Goal: Information Seeking & Learning: Learn about a topic

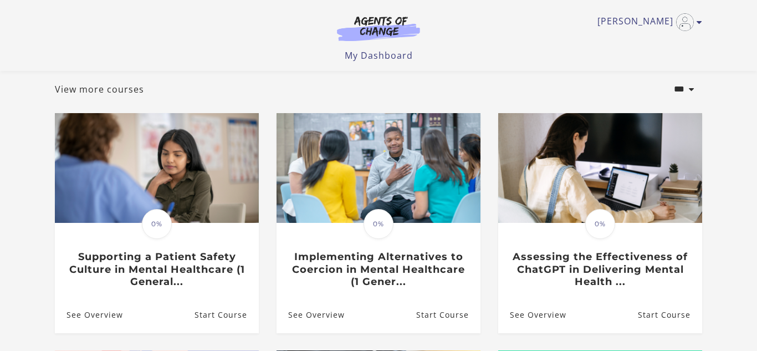
scroll to position [60, 0]
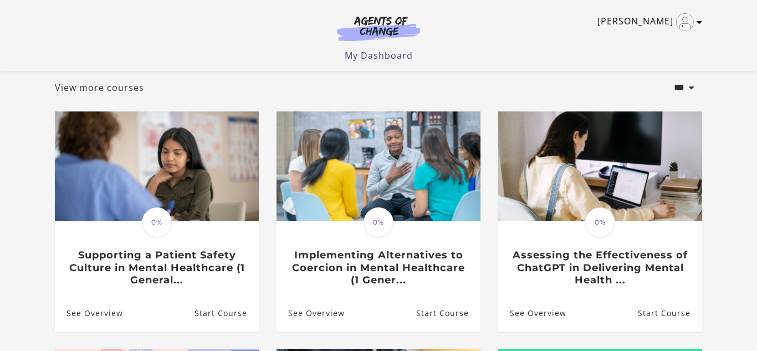
click at [700, 23] on icon "Toggle menu" at bounding box center [700, 22] width 6 height 9
click at [639, 48] on link "My Account" at bounding box center [657, 40] width 98 height 19
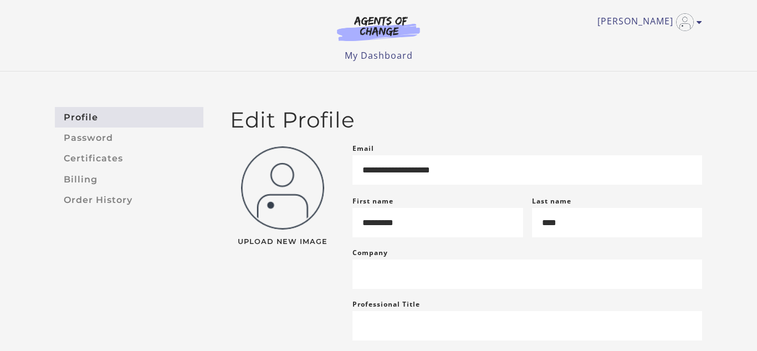
scroll to position [4, 0]
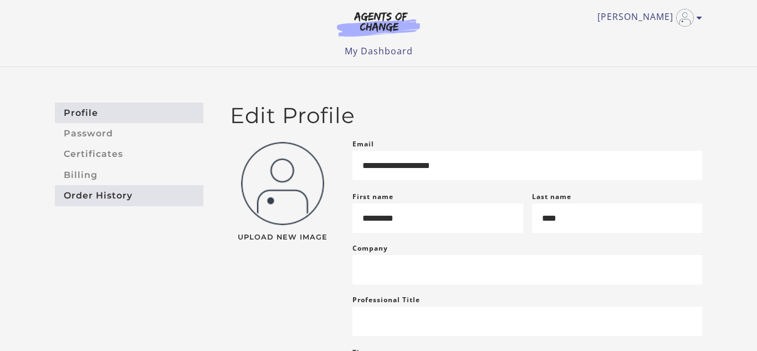
click at [92, 201] on link "Order History" at bounding box center [129, 195] width 149 height 21
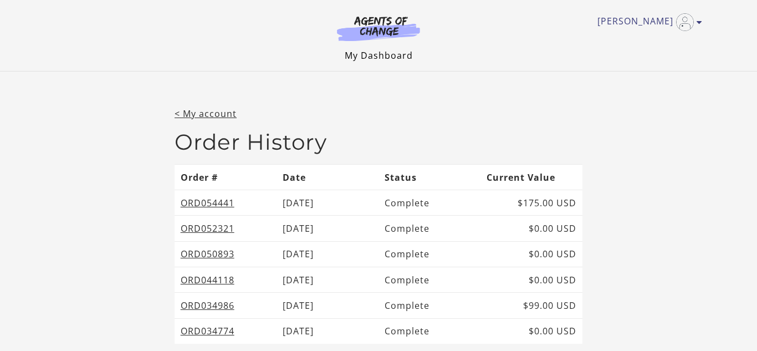
click at [365, 56] on link "My Dashboard" at bounding box center [379, 55] width 68 height 12
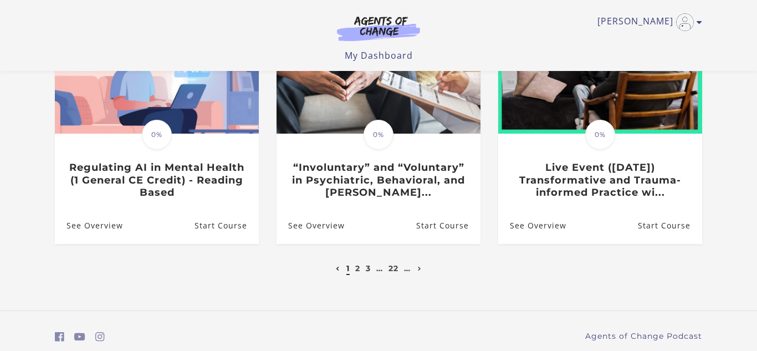
scroll to position [429, 0]
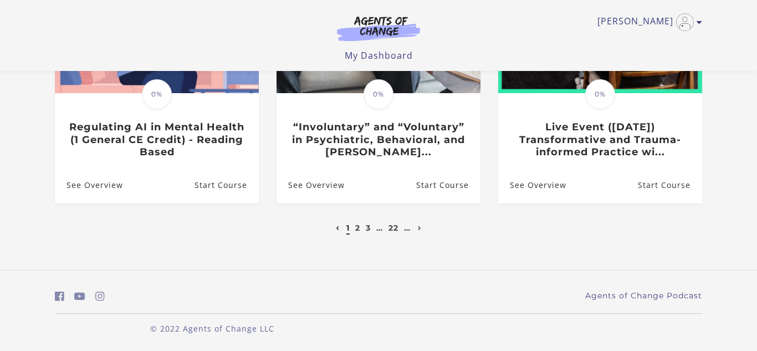
click at [336, 230] on icon at bounding box center [338, 228] width 4 height 4
click at [418, 231] on link "Next page" at bounding box center [419, 228] width 9 height 10
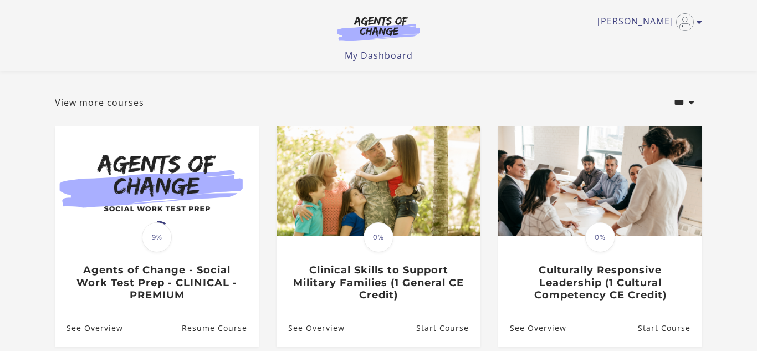
scroll to position [47, 0]
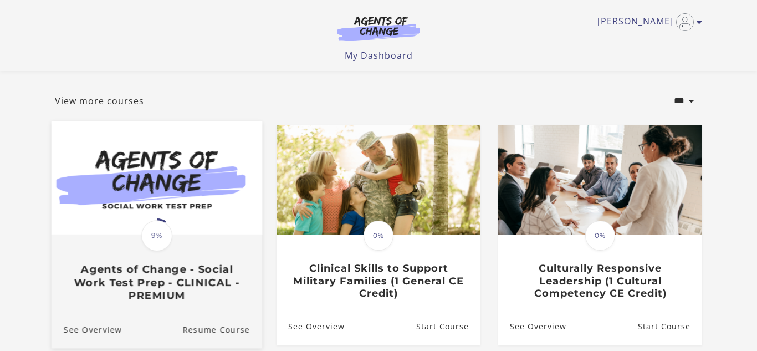
click at [165, 185] on img at bounding box center [157, 178] width 211 height 114
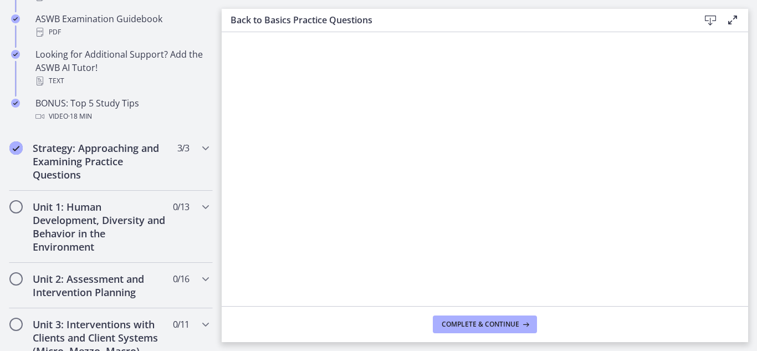
scroll to position [568, 0]
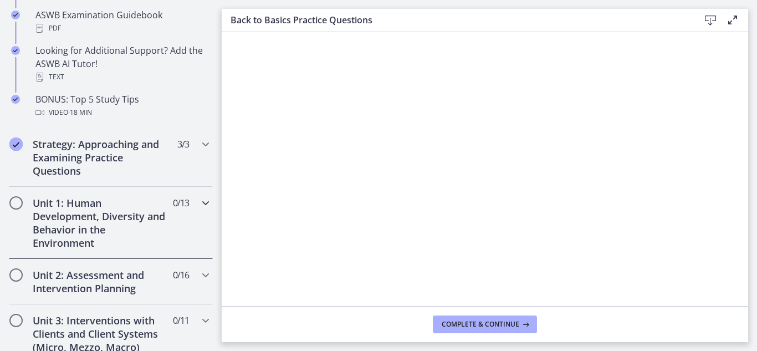
click at [57, 228] on h2 "Unit 1: Human Development, Diversity and Behavior in the Environment" at bounding box center [100, 222] width 135 height 53
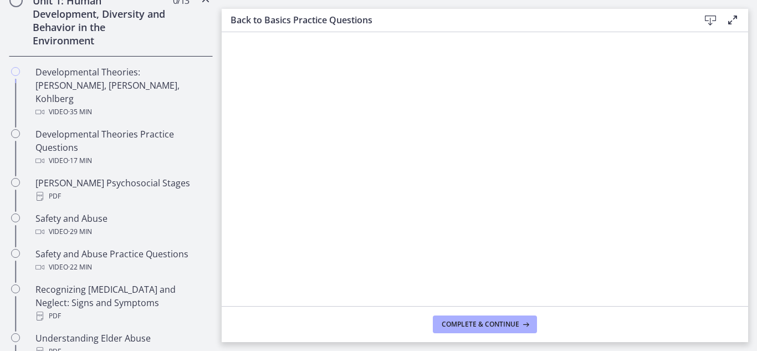
scroll to position [300, 0]
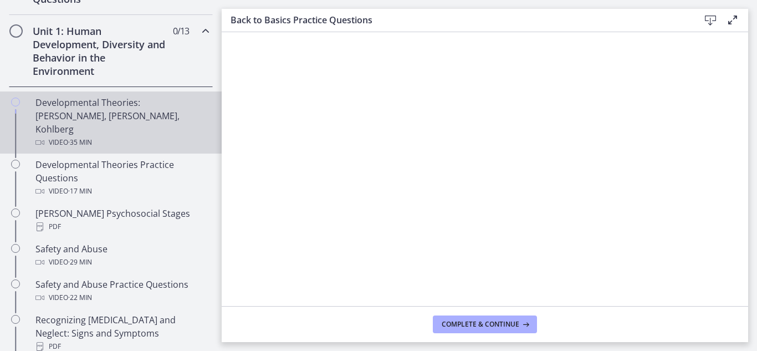
click at [119, 105] on div "Developmental Theories: [PERSON_NAME], [PERSON_NAME], Kohlberg Video · 35 min" at bounding box center [121, 122] width 173 height 53
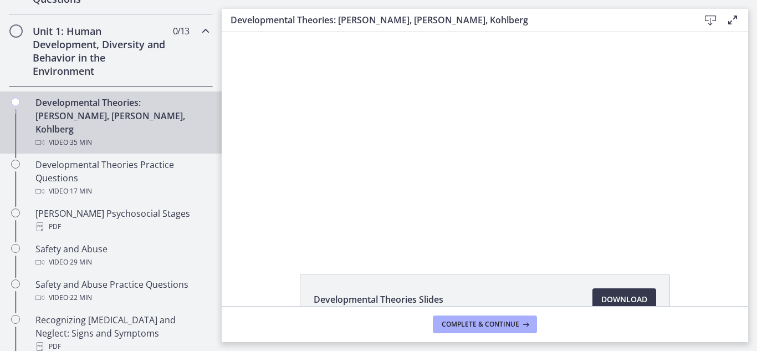
click at [119, 105] on div "Developmental Theories: [PERSON_NAME], [PERSON_NAME], Kohlberg Video · 35 min" at bounding box center [121, 122] width 173 height 53
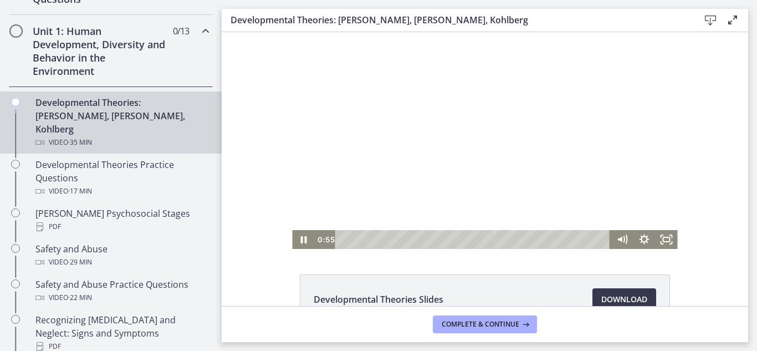
click at [292, 151] on div at bounding box center [484, 140] width 385 height 217
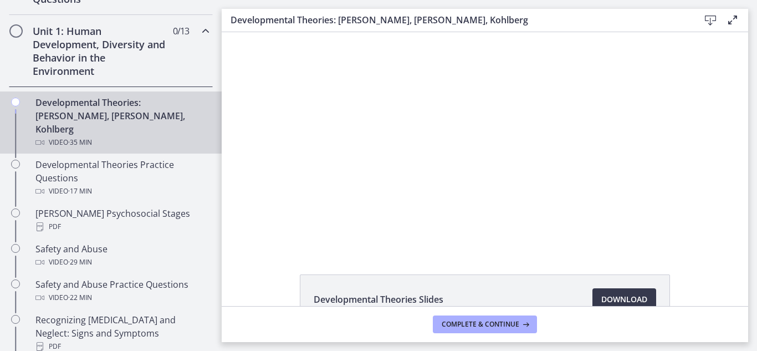
click at [292, 151] on div at bounding box center [484, 140] width 385 height 217
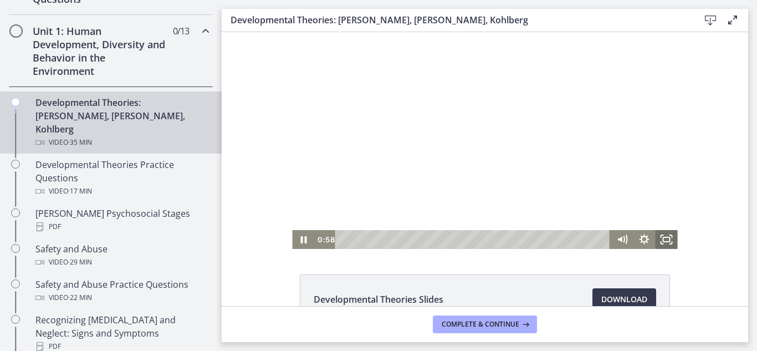
click at [671, 238] on icon "Fullscreen" at bounding box center [667, 239] width 22 height 19
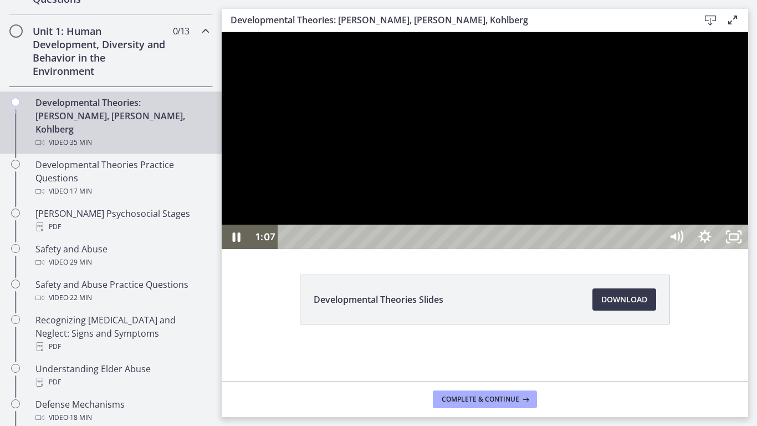
click at [720, 249] on div at bounding box center [485, 140] width 527 height 217
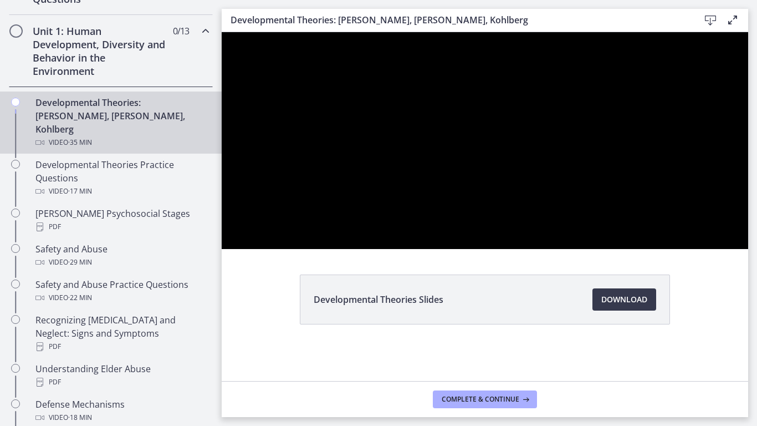
click at [720, 249] on div at bounding box center [485, 140] width 527 height 217
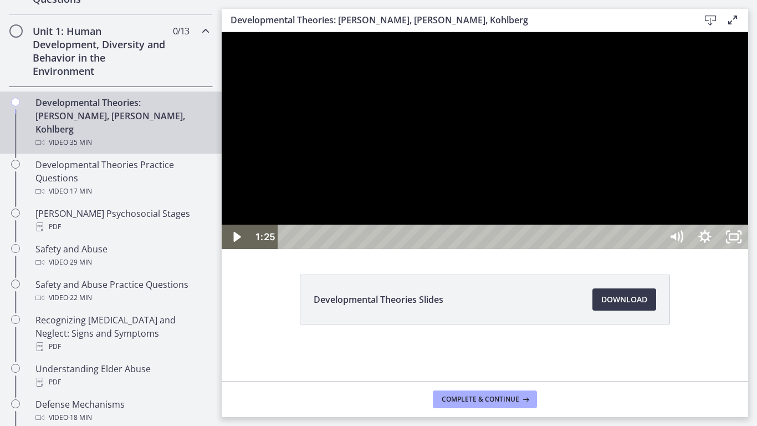
click at [720, 249] on div at bounding box center [485, 140] width 527 height 217
click at [533, 249] on div "Playbar" at bounding box center [472, 237] width 366 height 24
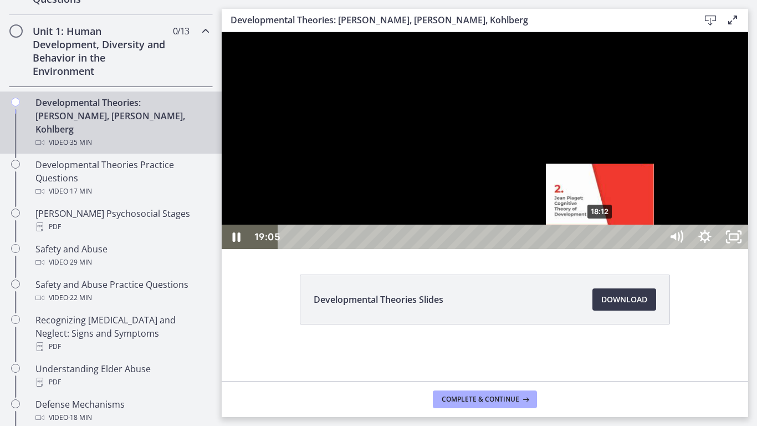
click at [601, 249] on div "18:12" at bounding box center [472, 237] width 366 height 24
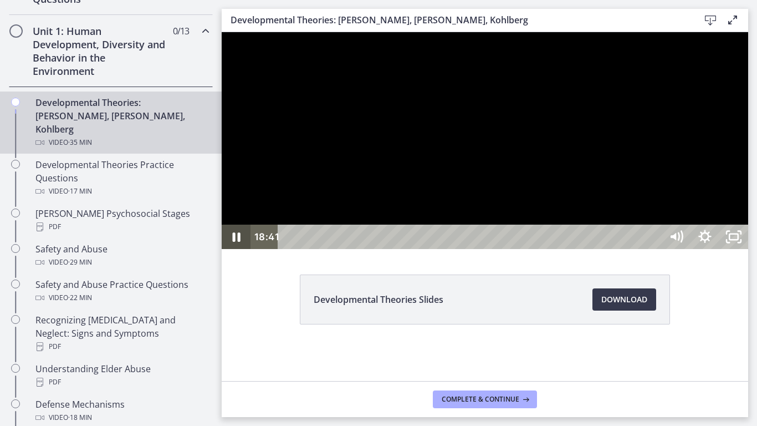
click at [239, 242] on icon "Pause" at bounding box center [237, 236] width 8 height 9
click at [650, 249] on div at bounding box center [485, 140] width 527 height 217
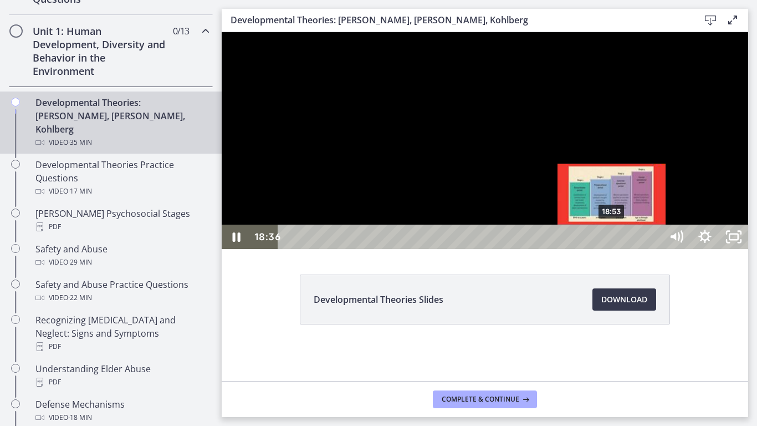
click at [613, 249] on div "18:53" at bounding box center [472, 237] width 366 height 24
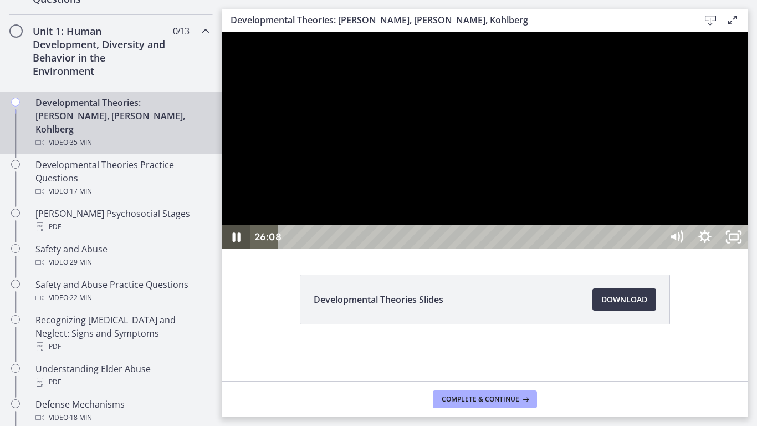
click at [232, 249] on icon "Pause" at bounding box center [236, 237] width 29 height 24
click at [232, 249] on icon "Play Video" at bounding box center [237, 237] width 29 height 24
click at [241, 249] on icon "Pause" at bounding box center [236, 237] width 29 height 24
click at [242, 249] on icon "Play Video" at bounding box center [237, 237] width 29 height 24
click at [234, 242] on icon "Pause" at bounding box center [237, 236] width 8 height 9
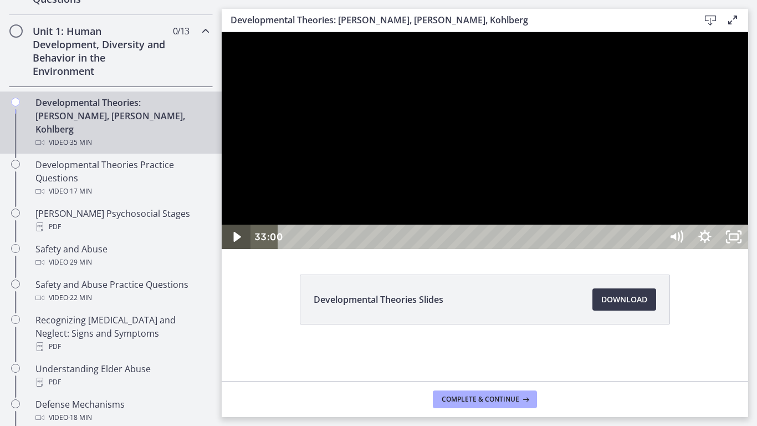
click at [234, 242] on icon "Play Video" at bounding box center [236, 237] width 7 height 10
click at [234, 242] on icon "Pause" at bounding box center [237, 236] width 8 height 9
